Goal: Task Accomplishment & Management: Use online tool/utility

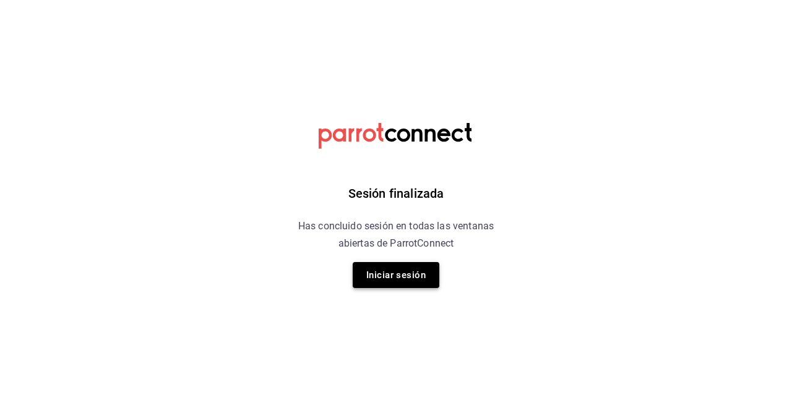
click at [379, 265] on button "Iniciar sesión" at bounding box center [396, 275] width 87 height 26
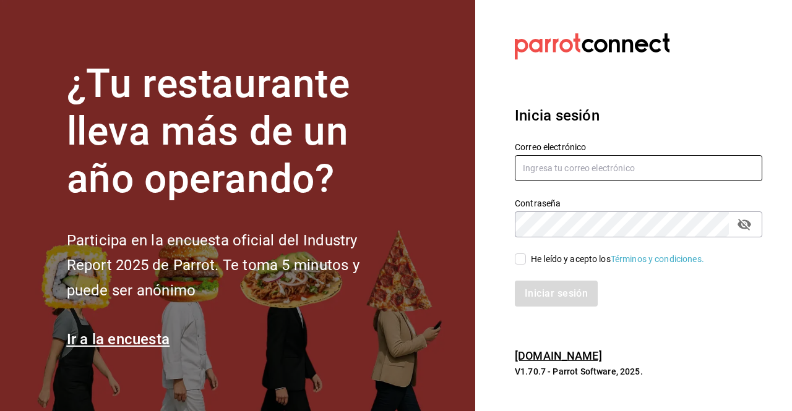
type input "anatolequiroz@gmail.com"
click at [531, 259] on div "He leído y acepto los Términos y condiciones." at bounding box center [617, 259] width 173 height 13
click at [526, 259] on input "He leído y acepto los Términos y condiciones." at bounding box center [520, 259] width 11 height 11
checkbox input "true"
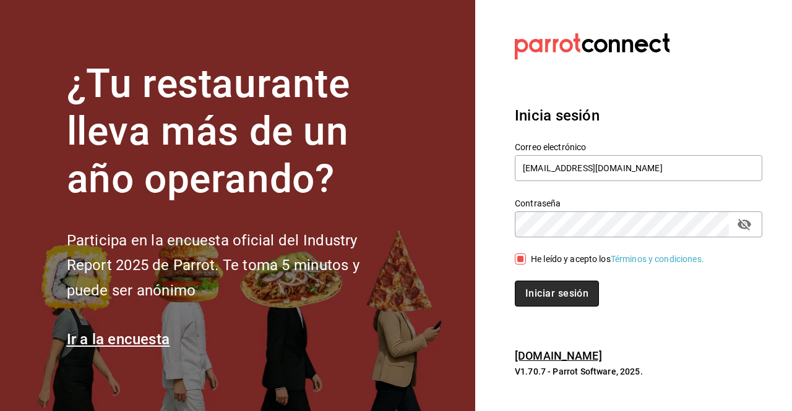
click at [560, 294] on button "Iniciar sesión" at bounding box center [557, 294] width 84 height 26
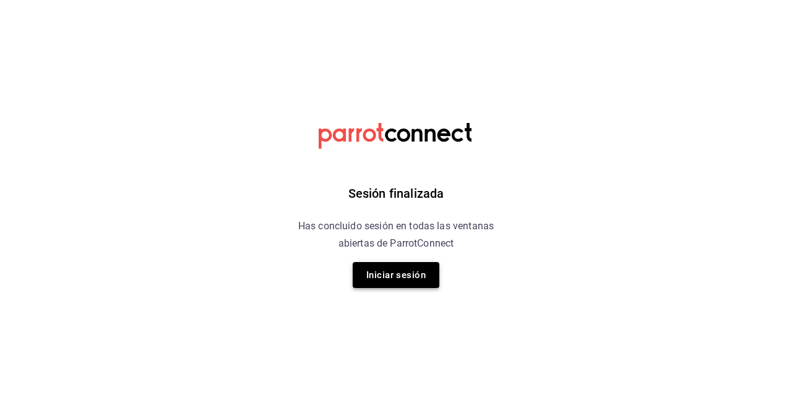
click at [419, 278] on button "Iniciar sesión" at bounding box center [396, 275] width 87 height 26
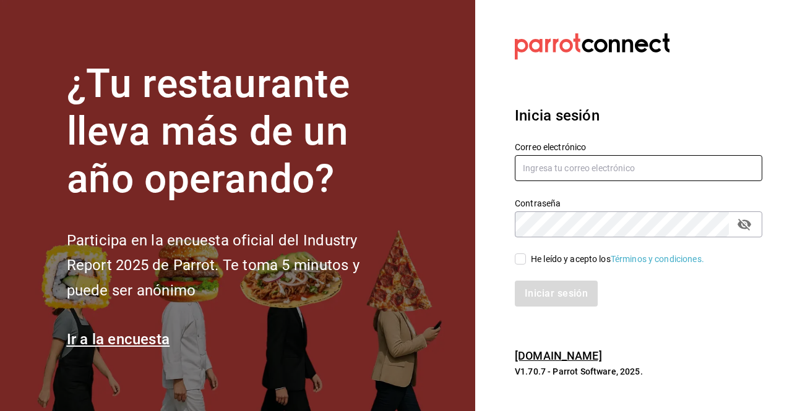
type input "[EMAIL_ADDRESS][DOMAIN_NAME]"
click at [539, 262] on div "He leído y acepto los Términos y condiciones." at bounding box center [617, 259] width 173 height 13
click at [526, 262] on input "He leído y acepto los Términos y condiciones." at bounding box center [520, 259] width 11 height 11
checkbox input "true"
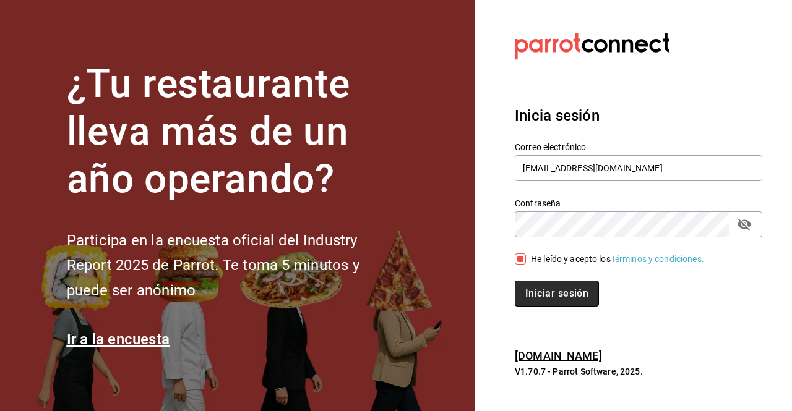
click at [566, 303] on button "Iniciar sesión" at bounding box center [557, 294] width 84 height 26
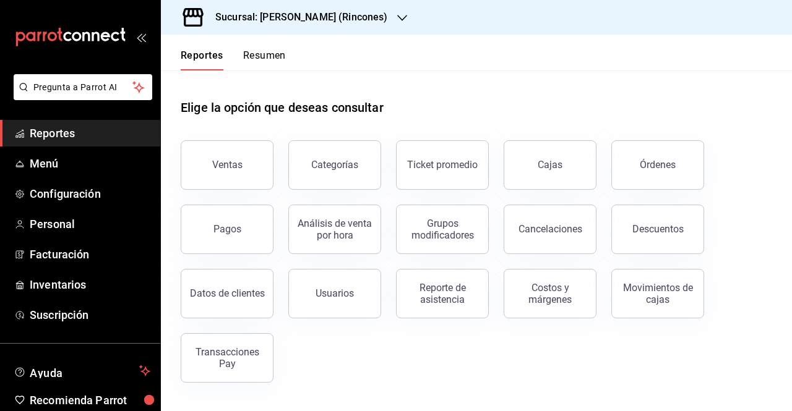
click at [338, 13] on h3 "Sucursal: [PERSON_NAME] (Rincones)" at bounding box center [296, 17] width 182 height 15
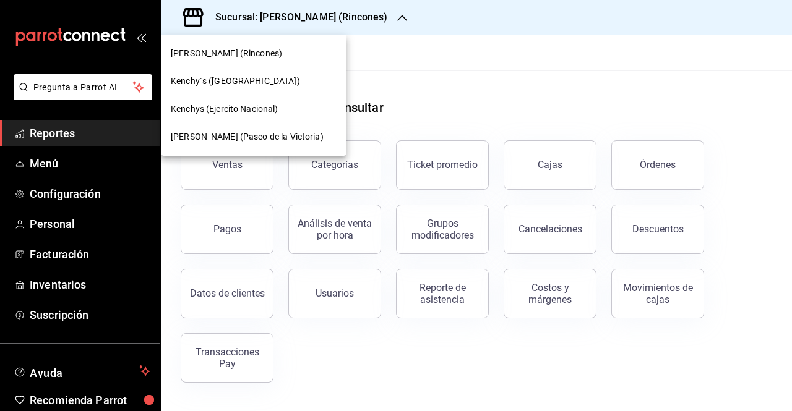
click at [282, 103] on div "Kenchys (Ejercito Nacional)" at bounding box center [254, 109] width 166 height 13
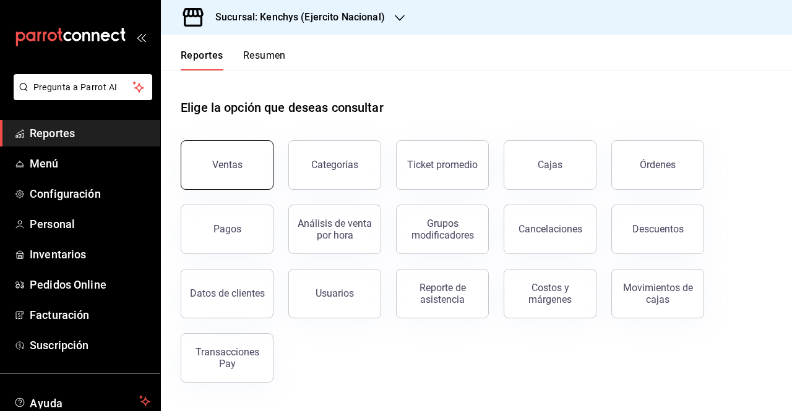
click at [217, 165] on div "Ventas" at bounding box center [227, 165] width 30 height 12
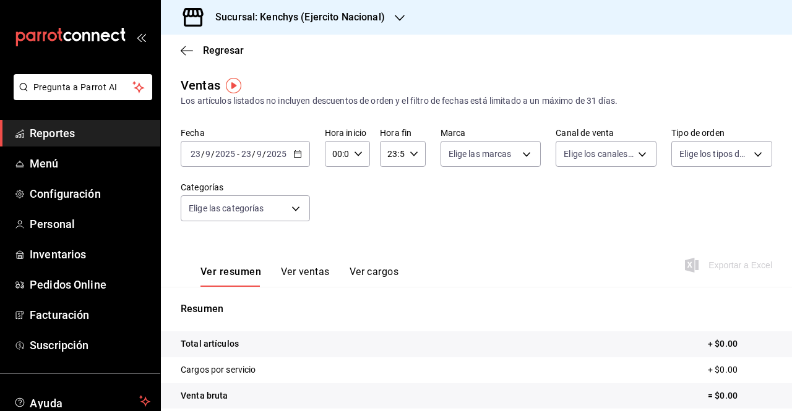
click at [302, 143] on div "[DATE] [DATE] - [DATE] [DATE]" at bounding box center [245, 154] width 129 height 26
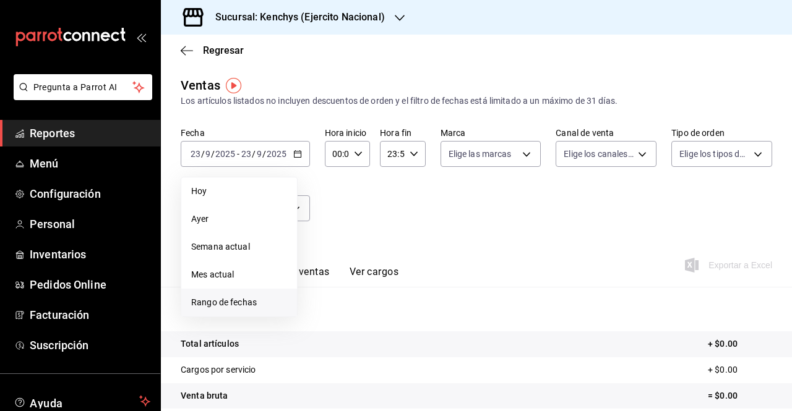
click at [249, 299] on span "Rango de fechas" at bounding box center [239, 302] width 96 height 13
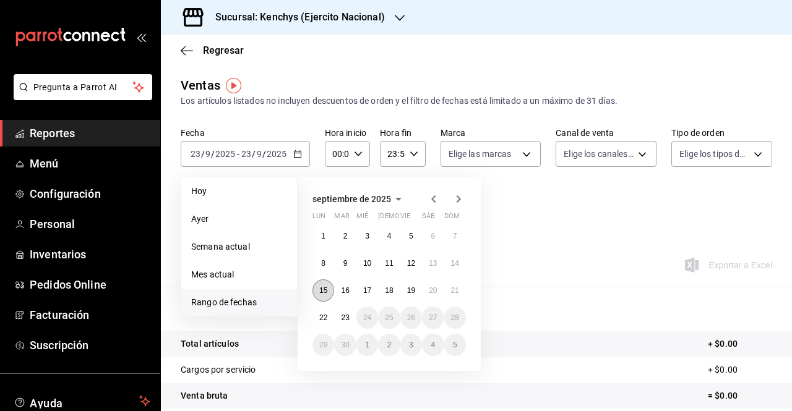
click at [315, 291] on button "15" at bounding box center [323, 291] width 22 height 22
click at [455, 286] on abbr "21" at bounding box center [455, 290] width 8 height 9
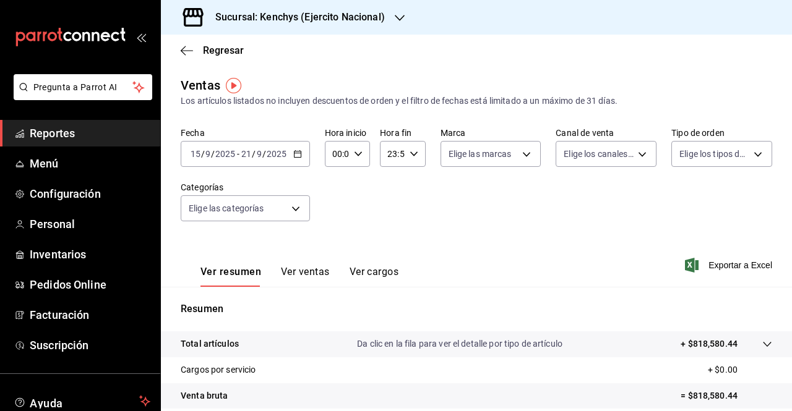
click at [385, 220] on div "Fecha [DATE] [DATE] - [DATE] [DATE] Hora inicio 00:00 Hora inicio Hora fin 23:5…" at bounding box center [476, 181] width 591 height 109
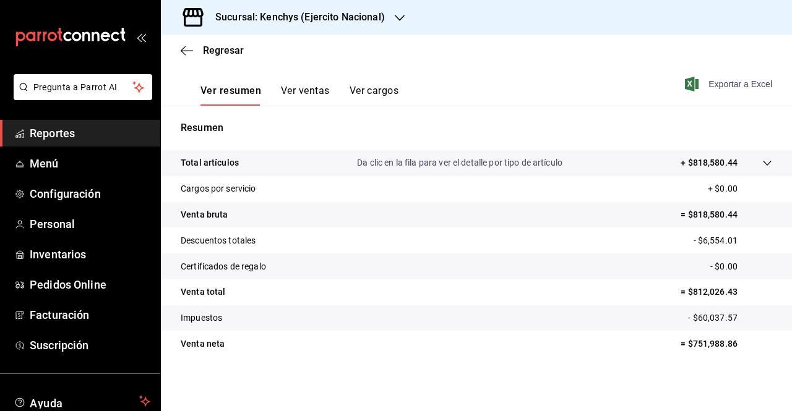
click at [713, 85] on span "Exportar a Excel" at bounding box center [729, 84] width 85 height 15
click at [371, 43] on div "Regresar" at bounding box center [476, 51] width 631 height 32
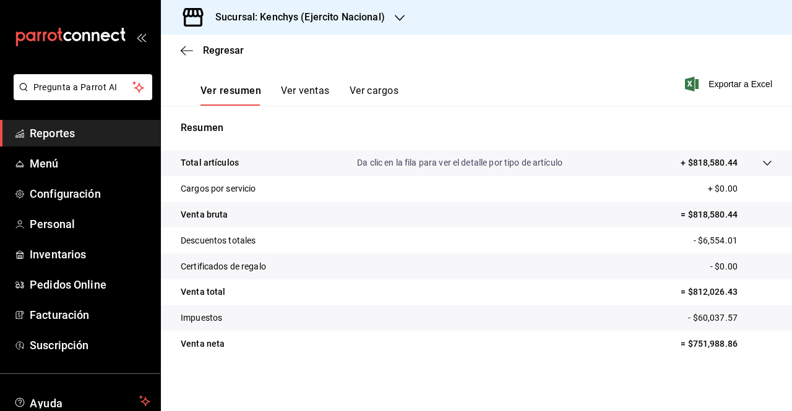
scroll to position [0, 0]
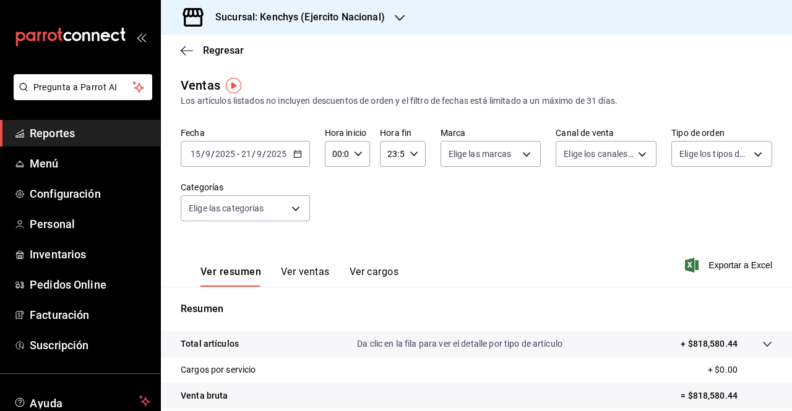
click at [473, 236] on div "Fecha [DATE] [DATE] - [DATE] [DATE] Hora inicio 00:00 Hora inicio Hora fin 23:5…" at bounding box center [476, 181] width 591 height 109
click at [360, 20] on h3 "Sucursal: Kenchys (Ejercito Nacional)" at bounding box center [294, 17] width 179 height 15
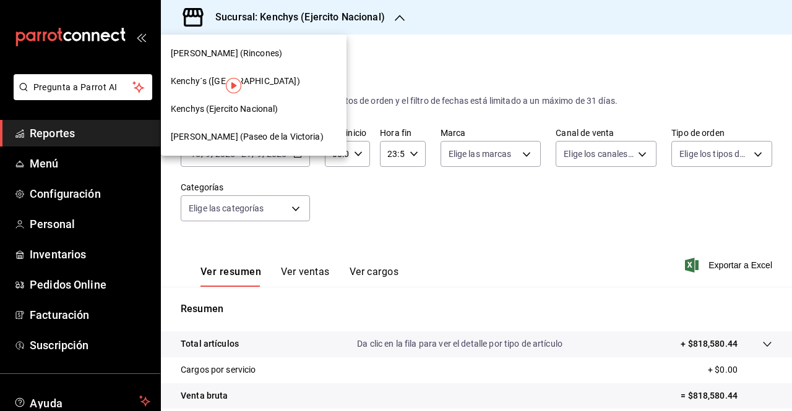
click at [272, 77] on div "Kenchy´s ([GEOGRAPHIC_DATA])" at bounding box center [254, 81] width 166 height 13
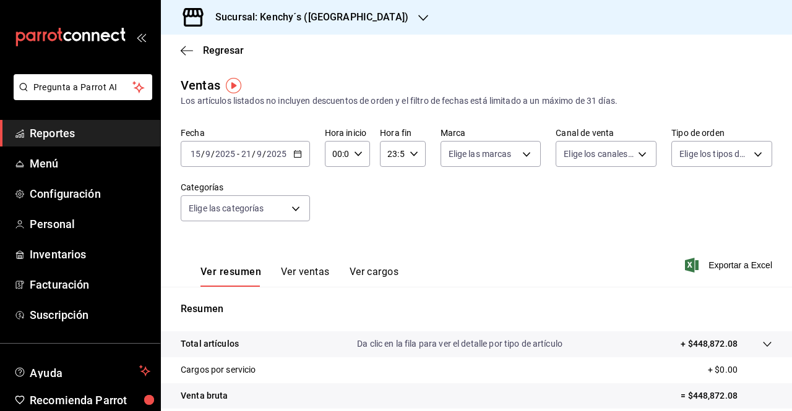
click at [302, 161] on div "[DATE] [DATE] - [DATE] [DATE]" at bounding box center [245, 154] width 129 height 26
click at [485, 237] on div "Ver resumen Ver ventas Ver cargos Exportar a Excel" at bounding box center [476, 261] width 631 height 51
click at [705, 260] on span "Exportar a Excel" at bounding box center [729, 265] width 85 height 15
click at [431, 184] on div "Fecha [DATE] [DATE] - [DATE] [DATE] Hora inicio 00:00 Hora inicio Hora fin 23:5…" at bounding box center [476, 181] width 591 height 109
click at [316, 10] on h3 "Sucursal: Kenchy´s ([GEOGRAPHIC_DATA])" at bounding box center [306, 17] width 203 height 15
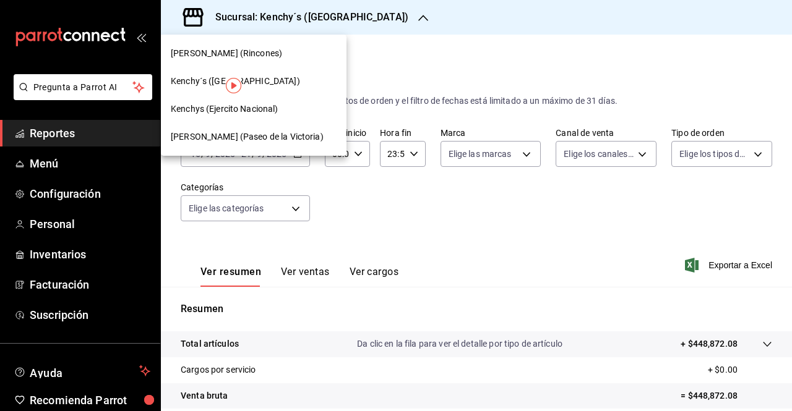
click at [285, 135] on span "[PERSON_NAME] (Paseo de la Victoria)" at bounding box center [247, 137] width 153 height 13
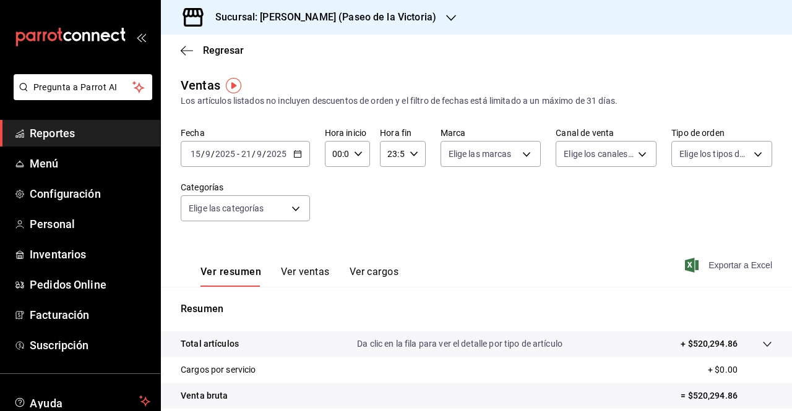
click at [716, 269] on span "Exportar a Excel" at bounding box center [729, 265] width 85 height 15
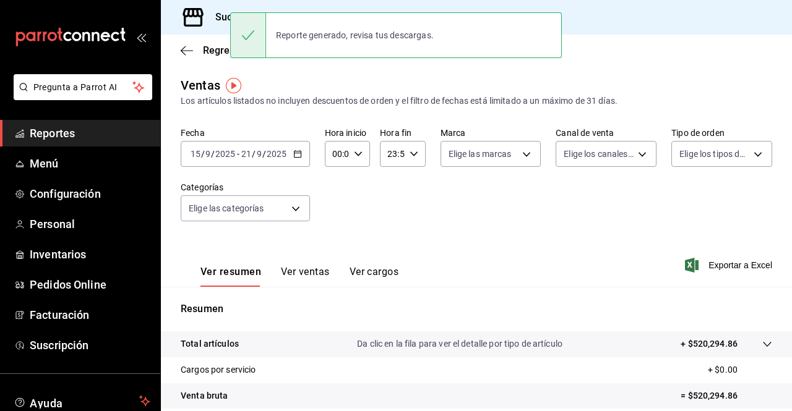
click at [213, 19] on h3 "Sucursal: [PERSON_NAME] (Paseo de la Victoria)" at bounding box center [320, 17] width 231 height 15
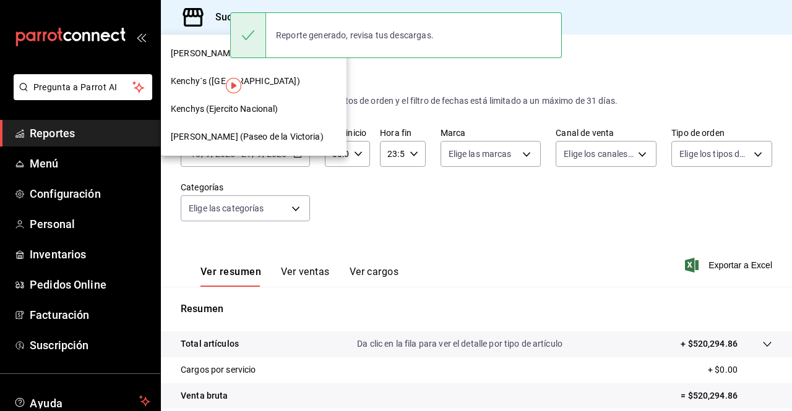
click at [200, 65] on div "[PERSON_NAME] (Rincones)" at bounding box center [254, 54] width 186 height 28
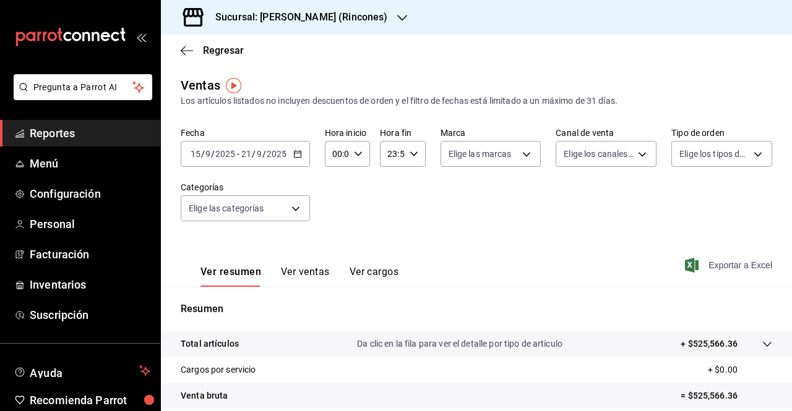
click at [724, 264] on span "Exportar a Excel" at bounding box center [729, 265] width 85 height 15
